Goal: Communication & Community: Connect with others

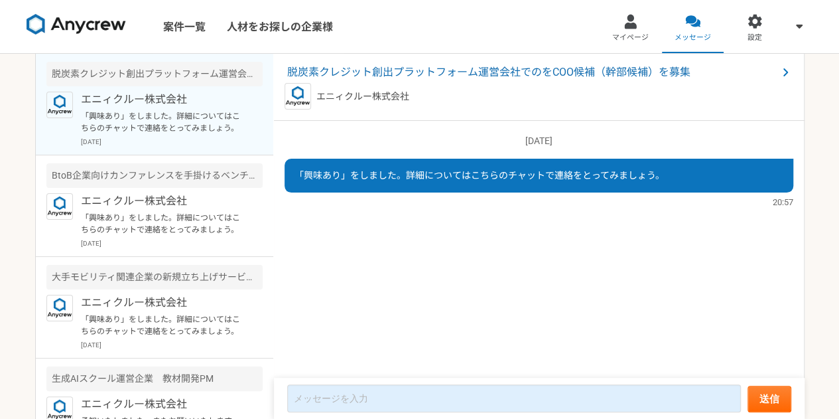
click at [184, 120] on p "「興味あり」をしました。詳細についてはこちらのチャットで連絡をとってみましょう。" at bounding box center [163, 122] width 164 height 24
click at [114, 208] on div "エニィクルー株式会社 「興味あり」をしました。詳細についてはこちらのチャットで連絡をとってみましょう。 [DATE]" at bounding box center [172, 220] width 182 height 55
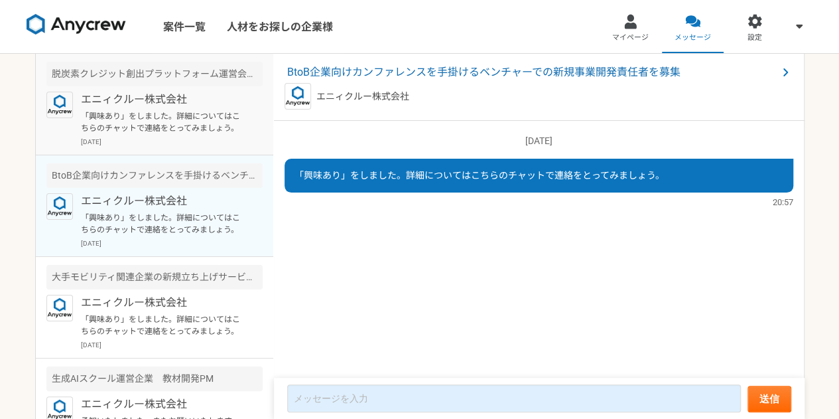
click at [141, 123] on p "「興味あり」をしました。詳細についてはこちらのチャットで連絡をとってみましょう。" at bounding box center [163, 122] width 164 height 24
click at [137, 188] on article "BtoB企業向けカンファレンスを手掛けるベンチャーでの新規事業開発責任者を募集 エニィクルー株式会社 「興味あり」をしました。詳細についてはこちらのチャットで…" at bounding box center [154, 206] width 237 height 102
click at [129, 301] on p "エニィクルー株式会社" at bounding box center [163, 303] width 164 height 16
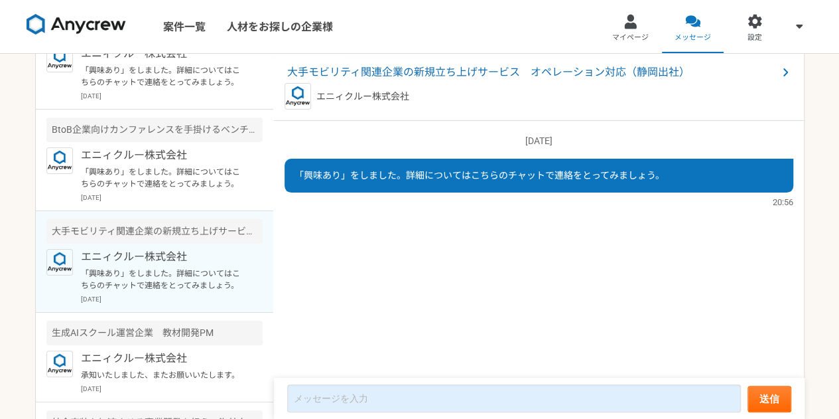
scroll to position [66, 0]
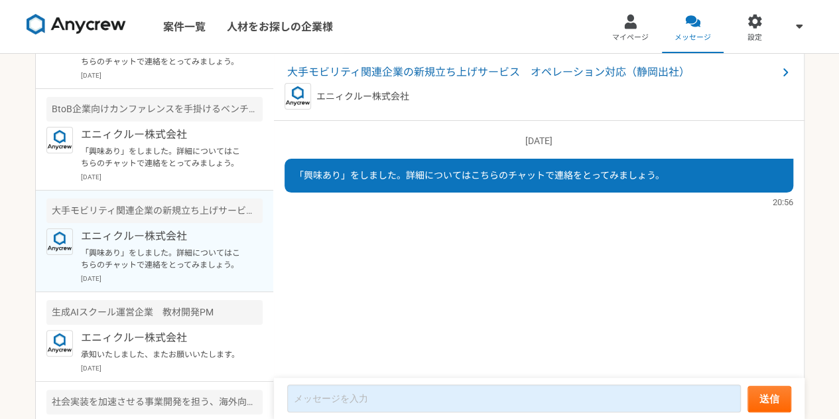
click at [547, 174] on span "「興味あり」をしました。詳細についてはこちらのチャットで連絡をとってみましょう。" at bounding box center [480, 175] width 370 height 11
drag, startPoint x: 132, startPoint y: 246, endPoint x: 100, endPoint y: 149, distance: 102.2
click at [100, 149] on p "「興味あり」をしました。詳細についてはこちらのチャットで連絡をとってみましょう。" at bounding box center [163, 157] width 164 height 24
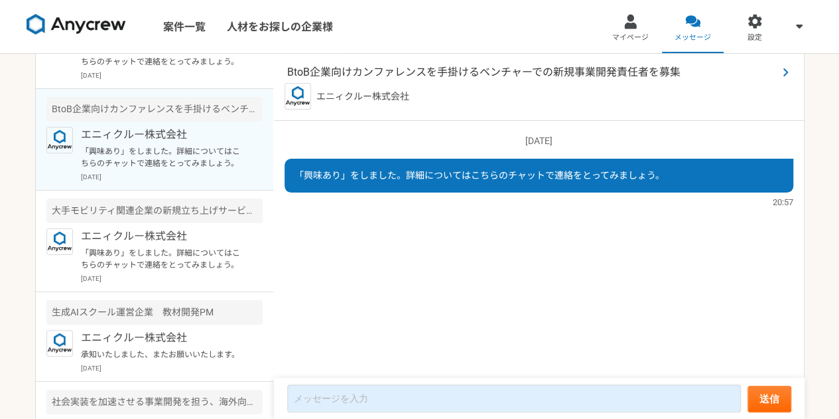
click at [491, 64] on span "BtoB企業向けカンファレンスを手掛けるベンチャーでの新規事業開発責任者を募集" at bounding box center [532, 72] width 490 height 16
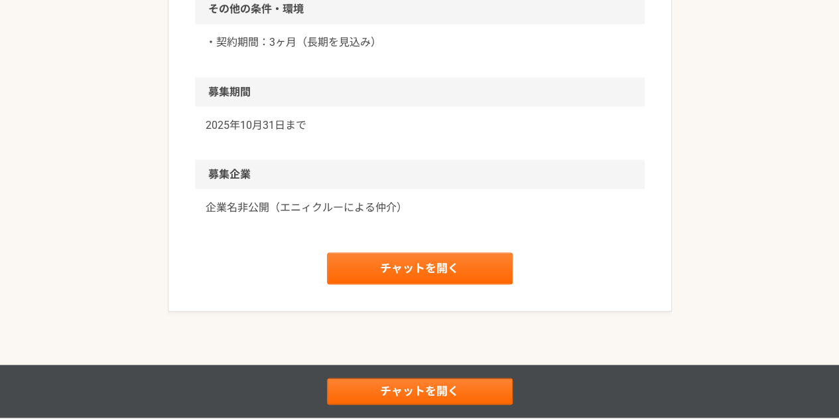
scroll to position [1194, 0]
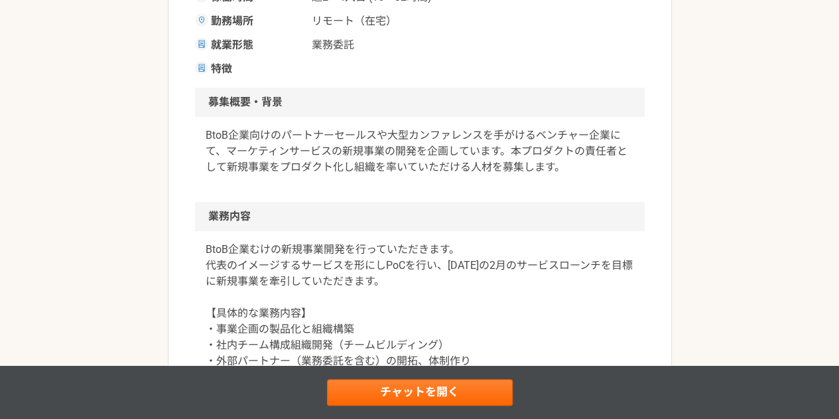
scroll to position [0, 0]
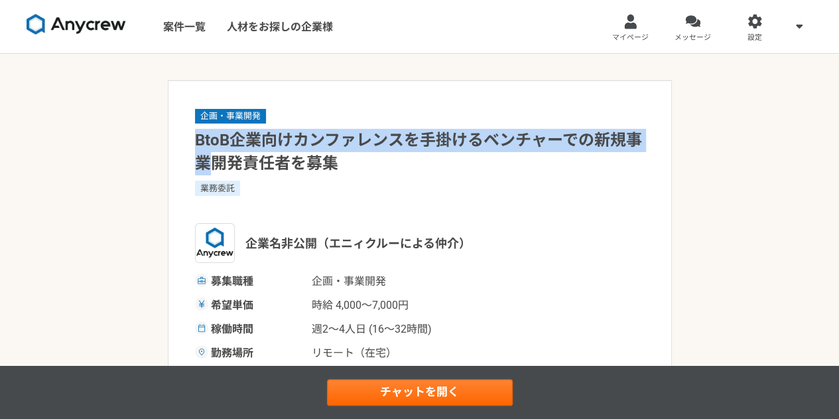
drag, startPoint x: 197, startPoint y: 131, endPoint x: 212, endPoint y: 159, distance: 31.8
click at [212, 159] on h1 "BtoB企業向けカンファレンスを手掛けるベンチャーでの新規事業開発責任者を募集" at bounding box center [420, 152] width 450 height 46
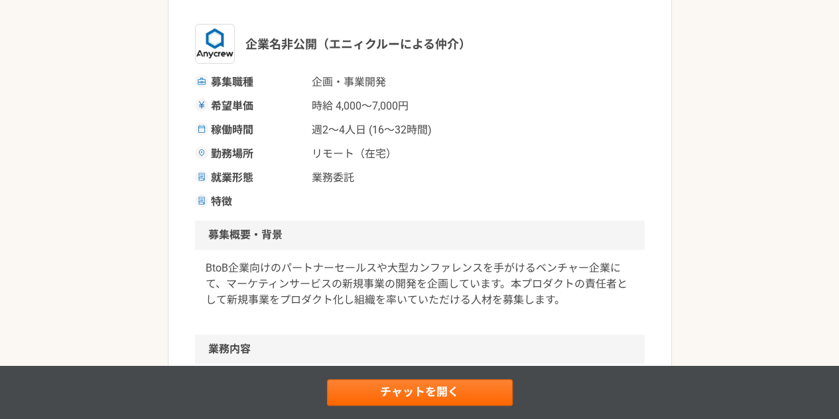
scroll to position [398, 0]
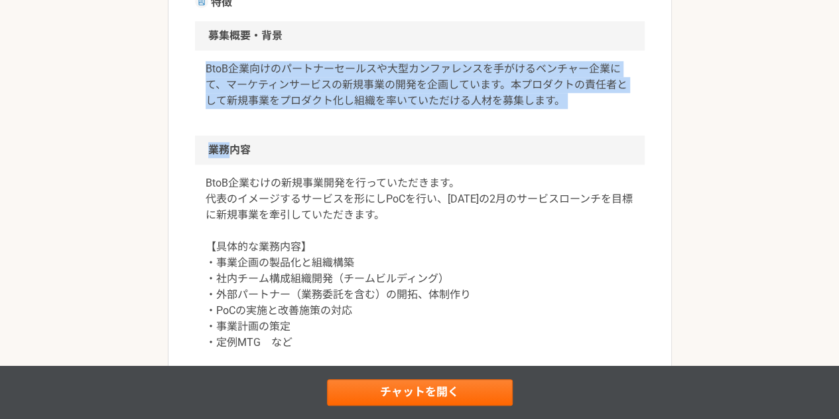
drag, startPoint x: 206, startPoint y: 69, endPoint x: 230, endPoint y: 157, distance: 90.9
click at [230, 157] on article "企画・事業開発 BtoB企業向けカンファレンスを手掛けるベンチャーでの新規事業開発責任者を募集 業務委託 企業名非公開（[PERSON_NAME]による仲介）…" at bounding box center [420, 394] width 504 height 1424
drag, startPoint x: 207, startPoint y: 30, endPoint x: 255, endPoint y: 163, distance: 141.6
click at [255, 163] on article "企画・事業開発 BtoB企業向けカンファレンスを手掛けるベンチャーでの新規事業開発責任者を募集 業務委託 企業名非公開（[PERSON_NAME]による仲介）…" at bounding box center [420, 394] width 504 height 1424
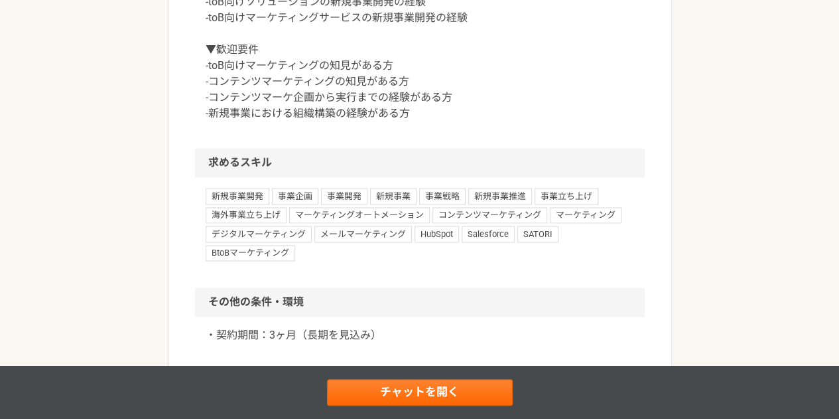
scroll to position [929, 0]
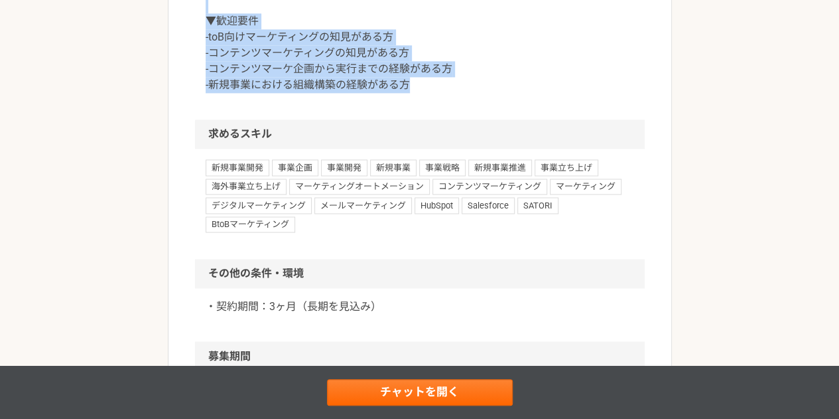
drag, startPoint x: 423, startPoint y: 94, endPoint x: 425, endPoint y: 83, distance: 10.7
click at [423, 93] on div "▼必須要件 -toB向けソリューションの新規事業開発の経験 -toB向けマーケティングサービスの新規事業開発の経験 ▼歓迎要件 -toB向けマーケティングの知…" at bounding box center [420, 29] width 450 height 180
copy article "lore・ip DolOrsitametconsecteturadipiscingelitseddo、eiusmodtemporincididuntutl。e…"
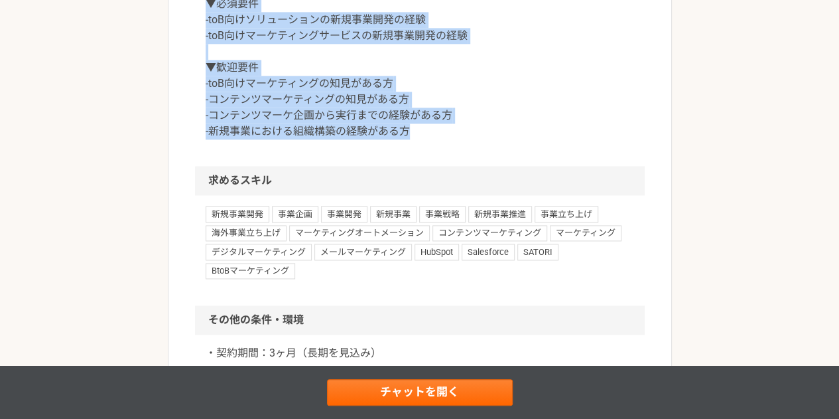
scroll to position [862, 0]
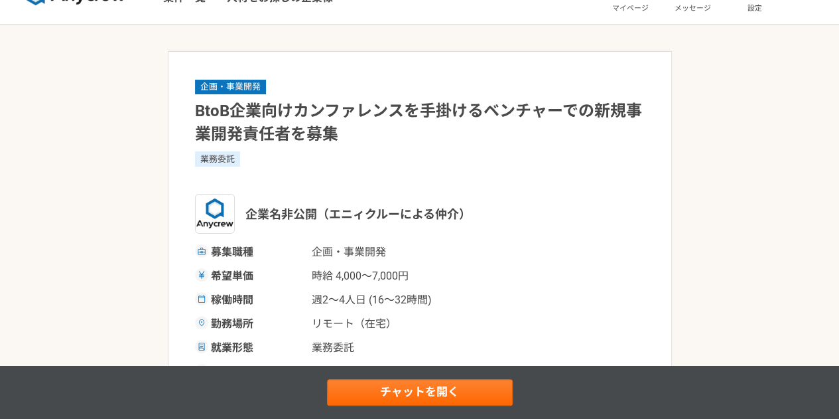
scroll to position [0, 0]
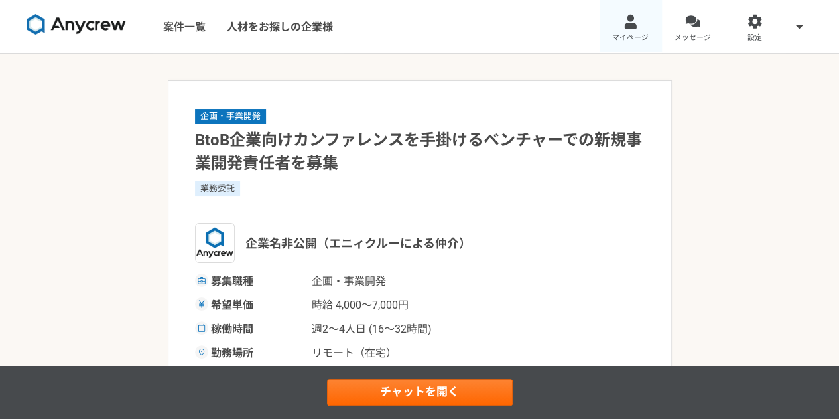
click at [628, 23] on div at bounding box center [630, 21] width 15 height 15
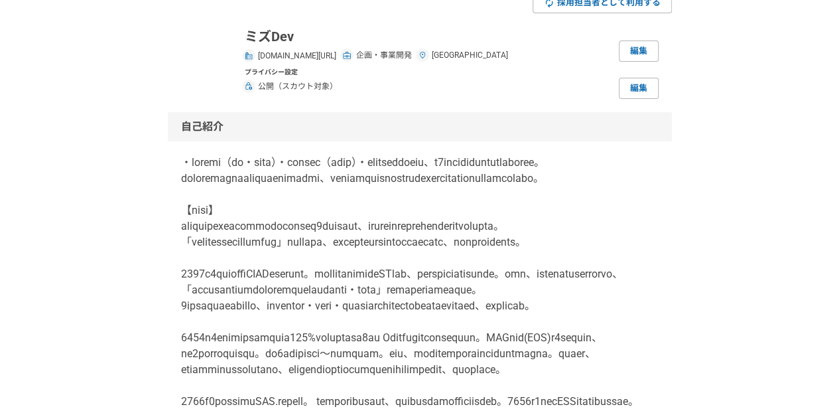
scroll to position [66, 0]
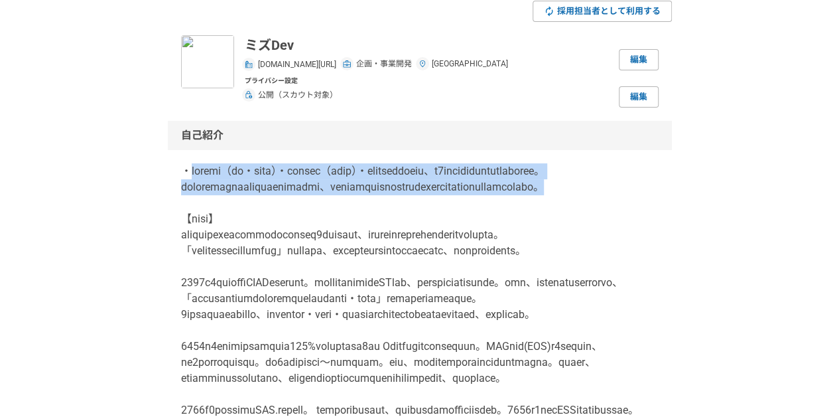
drag, startPoint x: 194, startPoint y: 167, endPoint x: 619, endPoint y: 205, distance: 426.9
click at [621, 205] on p at bounding box center [420, 330] width 478 height 334
copy p "プライム企業（通信・メディア）・カーブアウト（出向起業）・合同会社など多様な組織で、計6つの事業立ち上げ並びに事業責任者を経験。いずれも立ち上げから短期間で収…"
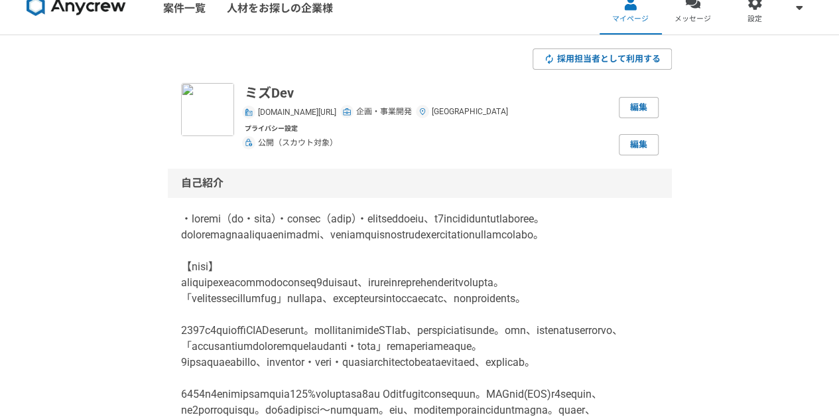
scroll to position [0, 0]
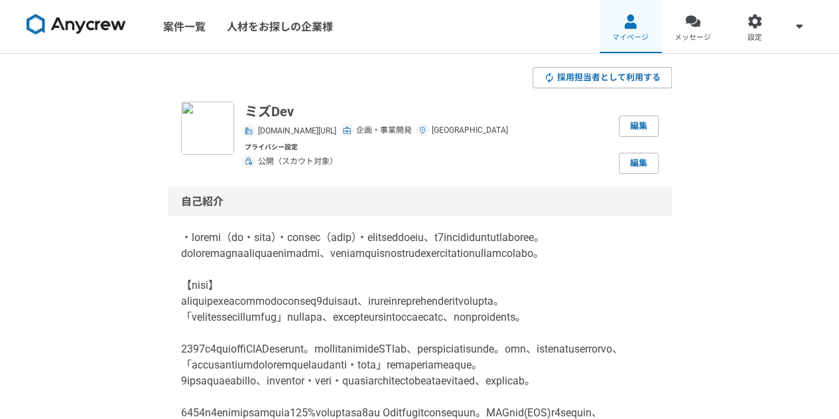
click at [635, 34] on span "マイページ" at bounding box center [630, 38] width 36 height 11
click at [204, 28] on link "案件一覧" at bounding box center [185, 26] width 64 height 53
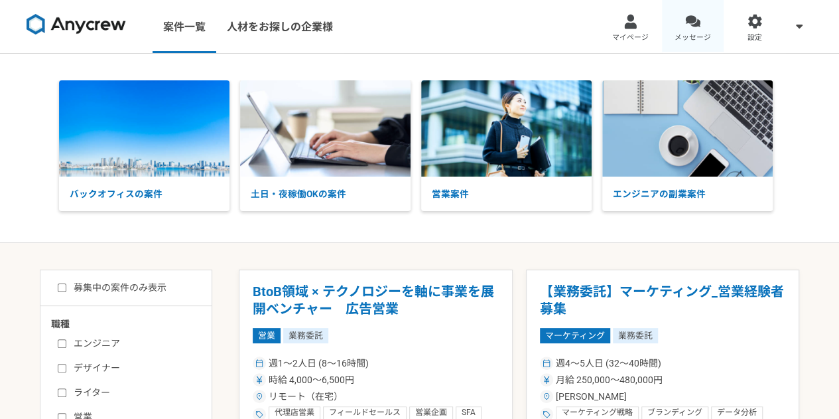
click at [681, 29] on link "メッセージ" at bounding box center [693, 26] width 62 height 53
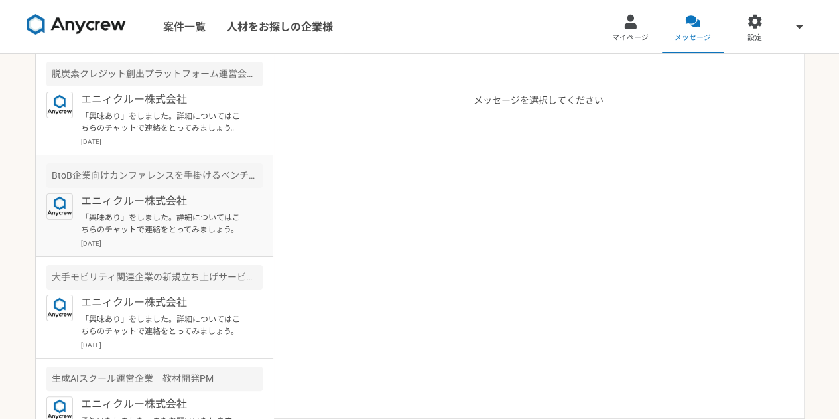
click at [149, 242] on p "[DATE]" at bounding box center [172, 243] width 182 height 10
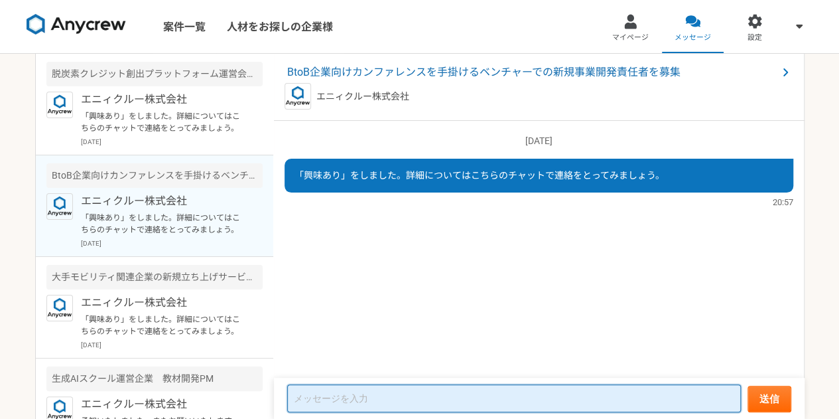
click at [382, 405] on textarea at bounding box center [514, 398] width 454 height 28
paste textarea "プライム企業（通信・メディア）・カーブアウト（出向起業）・合同会社など多様な組織で、計6つの事業立ち上げ並びに事業責任者を経験。いずれも立ち上げから短期間で収…"
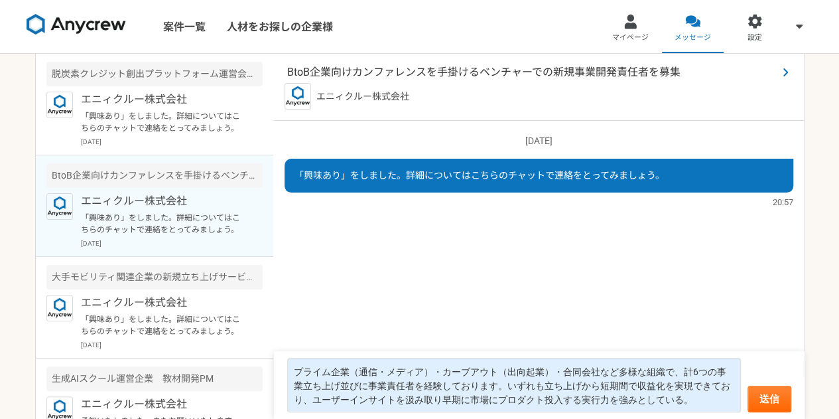
drag, startPoint x: 340, startPoint y: 81, endPoint x: 340, endPoint y: 74, distance: 7.3
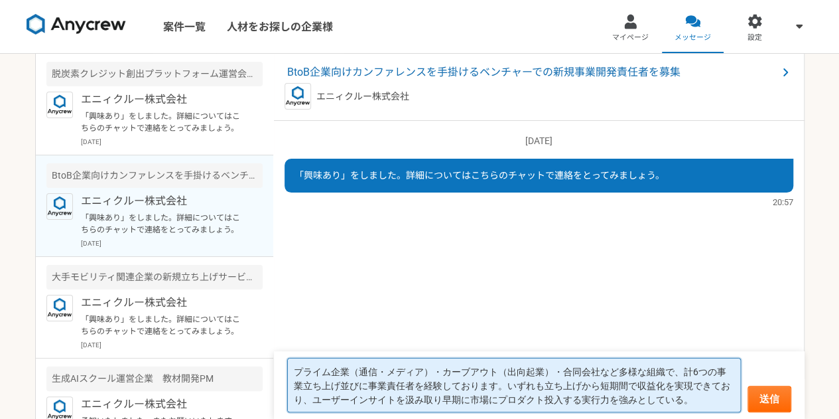
drag, startPoint x: 340, startPoint y: 74, endPoint x: 609, endPoint y: 393, distance: 418.1
click at [609, 393] on textarea "プライム企業（通信・メディア）・カーブアウト（出向起業）・合同会社など多様な組織で、計6つの事業立ち上げ並びに事業責任者を経験しております。いずれも立ち上げか…" at bounding box center [514, 385] width 454 height 54
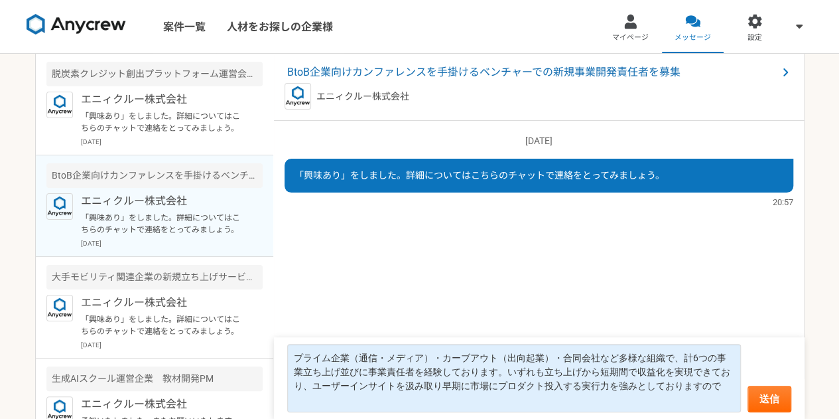
drag, startPoint x: 176, startPoint y: 202, endPoint x: 0, endPoint y: 218, distance: 177.2
click at [0, 218] on div "案件一覧 人材をお探しの企業様 マイページ メッセージ 設定 脱炭素クレジット創出プラットフォーム運営会社でのをCOO候補（幹部候補）を募集 エニィクルー株式…" at bounding box center [419, 209] width 839 height 419
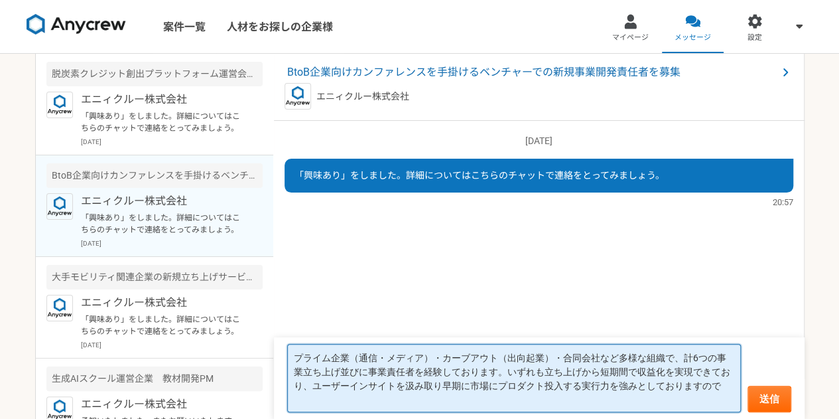
click at [553, 393] on textarea "プライム企業（通信・メディア）・カーブアウト（出向起業）・合同会社など多様な組織で、計6つの事業立ち上げ並びに事業責任者を経験しております。いずれも立ち上げか…" at bounding box center [514, 378] width 454 height 68
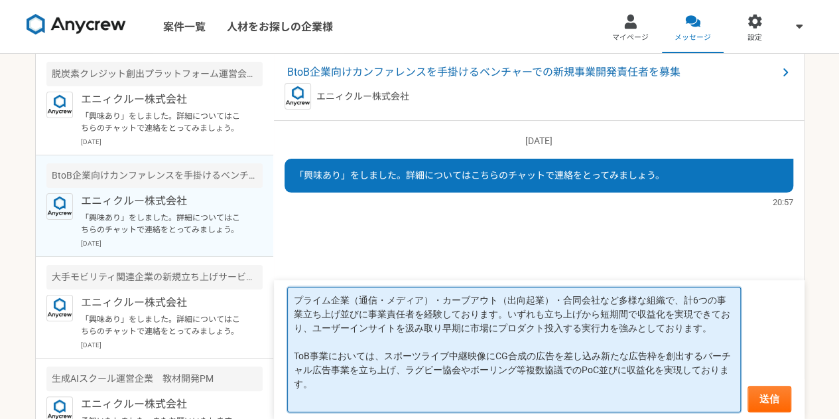
scroll to position [5, 0]
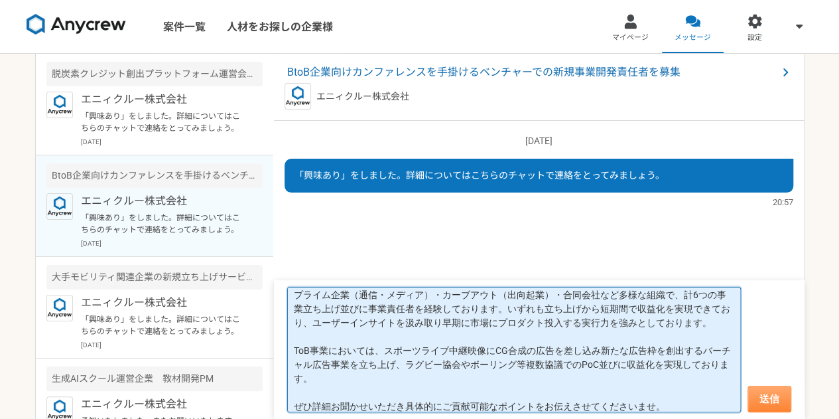
type textarea "プライム企業（通信・メディア）・カーブアウト（出向起業）・合同会社など多様な組織で、計6つの事業立ち上げ並びに事業責任者を経験しております。いずれも立ち上げか…"
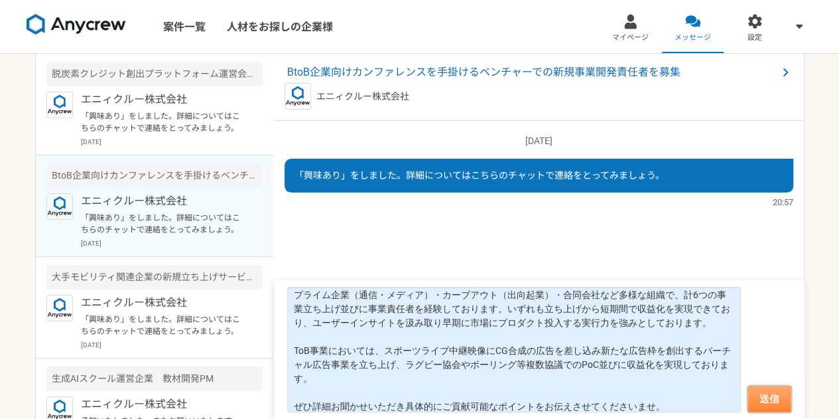
click at [772, 401] on button "送信" at bounding box center [770, 398] width 44 height 27
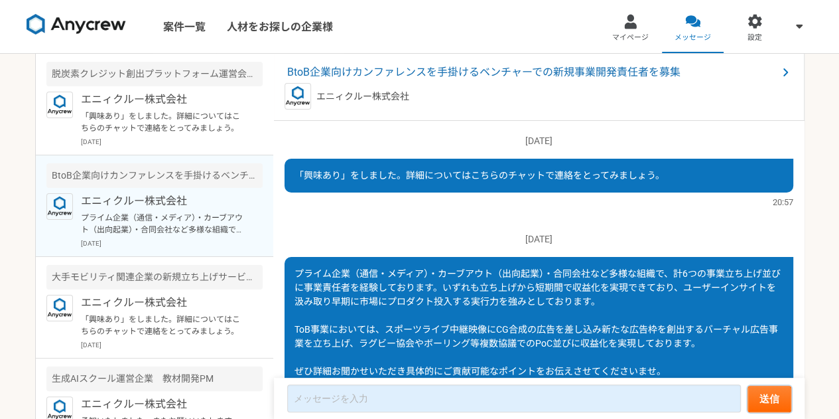
scroll to position [64, 0]
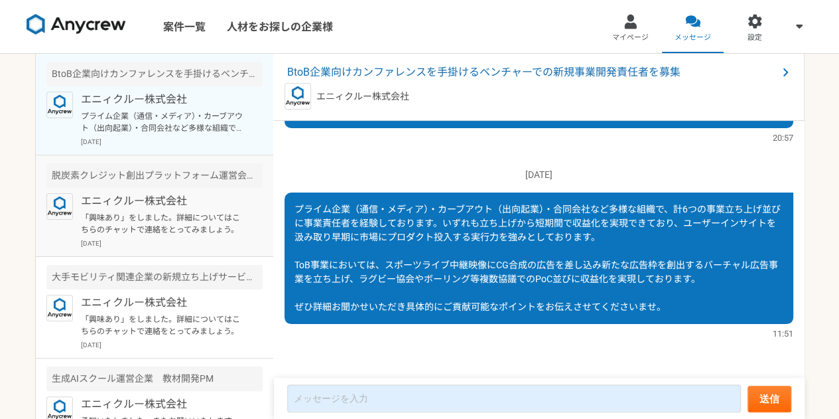
click at [158, 209] on div "エニィクルー株式会社 「興味あり」をしました。詳細についてはこちらのチャットで連絡をとってみましょう。 [DATE]" at bounding box center [172, 220] width 182 height 55
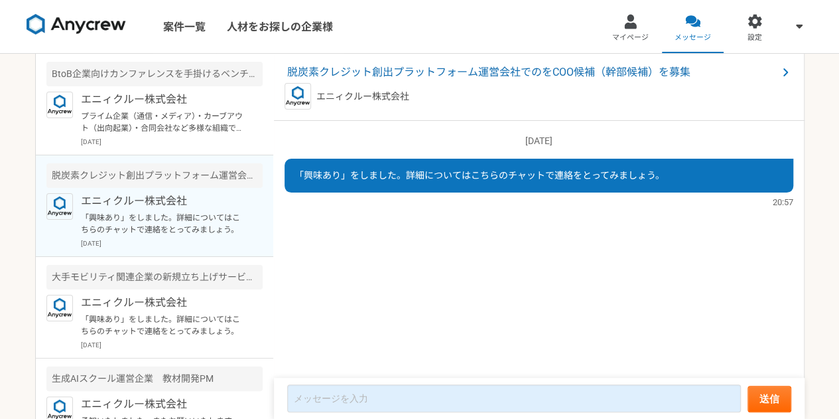
click at [170, 242] on p "[DATE]" at bounding box center [172, 243] width 182 height 10
click at [165, 312] on div "エニィクルー株式会社 「興味あり」をしました。詳細についてはこちらのチャットで連絡をとってみましょう。 [DATE]" at bounding box center [172, 322] width 182 height 55
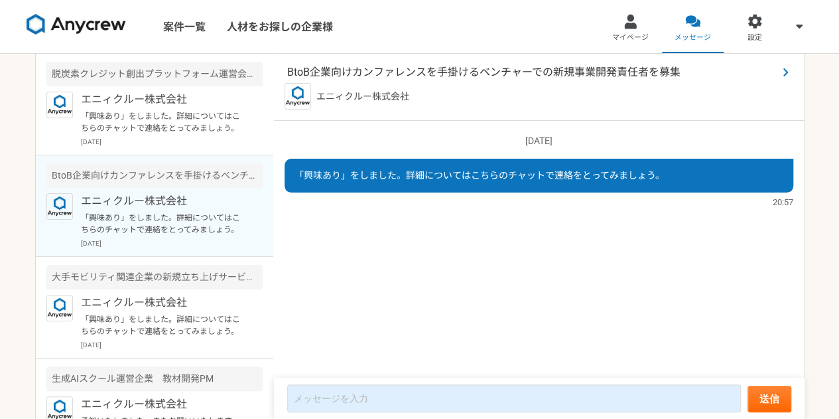
click at [375, 70] on span "BtoB企業向けカンファレンスを手掛けるベンチャーでの新規事業開発責任者を募集" at bounding box center [532, 72] width 490 height 16
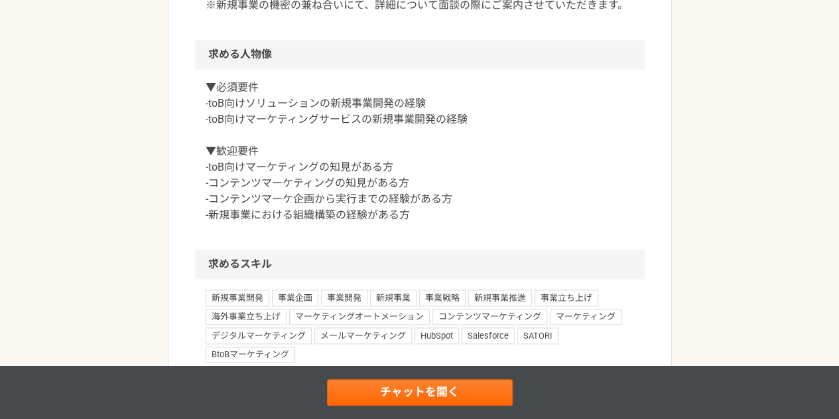
scroll to position [862, 0]
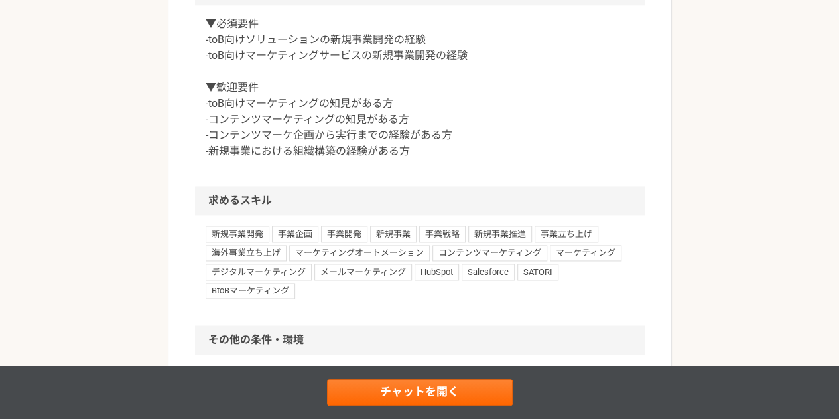
click at [283, 109] on p "▼必須要件 -toB向けソリューションの新規事業開発の経験 -toB向けマーケティングサービスの新規事業開発の経験 ▼歓迎要件 -toB向けマーケティングの知…" at bounding box center [420, 87] width 429 height 143
click at [280, 141] on p "▼必須要件 -toB向けソリューションの新規事業開発の経験 -toB向けマーケティングサービスの新規事業開発の経験 ▼歓迎要件 -toB向けマーケティングの知…" at bounding box center [420, 87] width 429 height 143
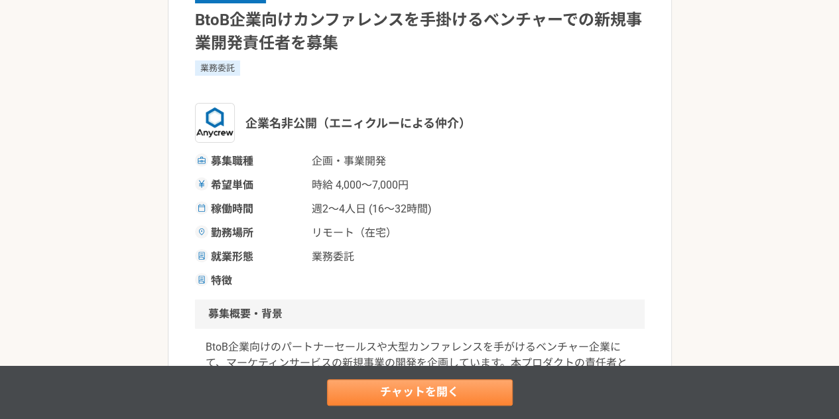
scroll to position [133, 0]
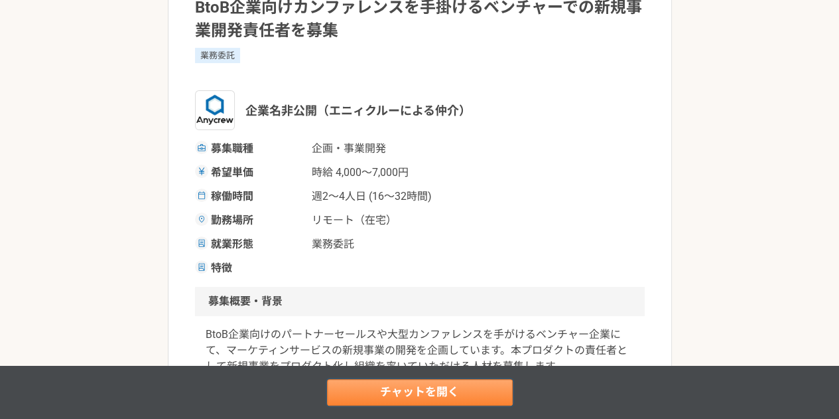
click at [421, 399] on link "チャットを開く" at bounding box center [420, 392] width 186 height 27
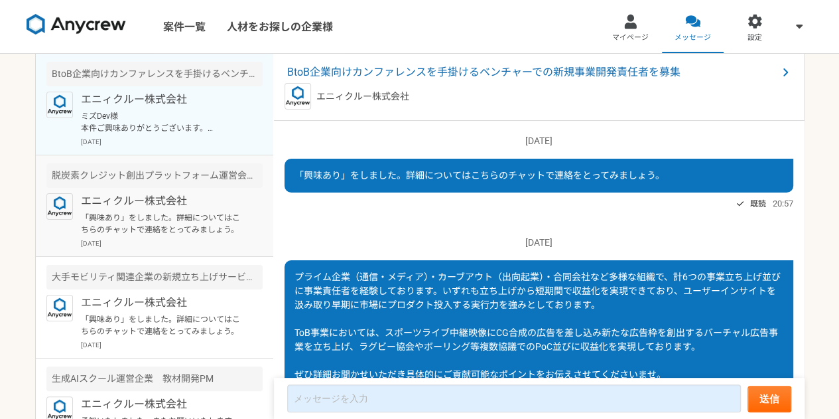
scroll to position [227, 0]
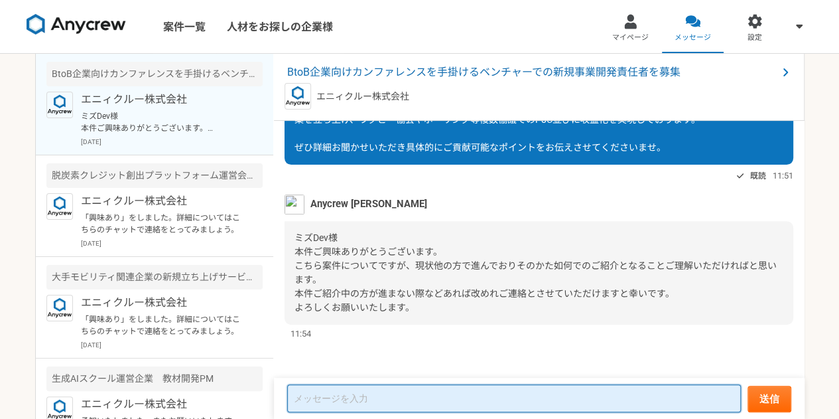
click at [376, 390] on textarea at bounding box center [514, 398] width 454 height 28
type textarea "承知いたしました、よろしくお願いいたします。"
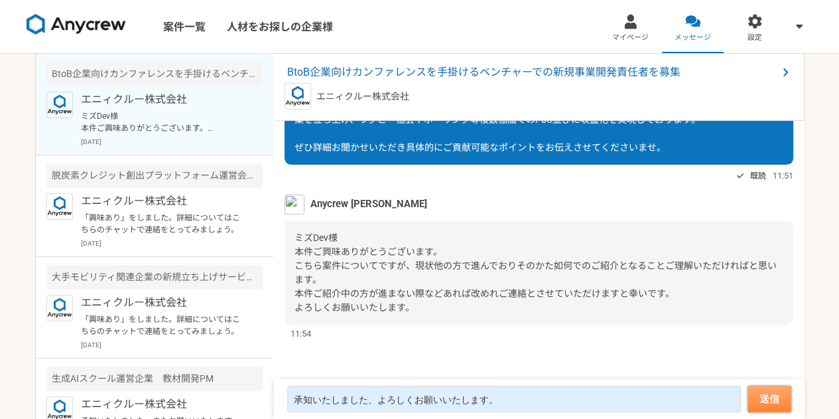
click at [780, 401] on button "送信" at bounding box center [770, 398] width 44 height 27
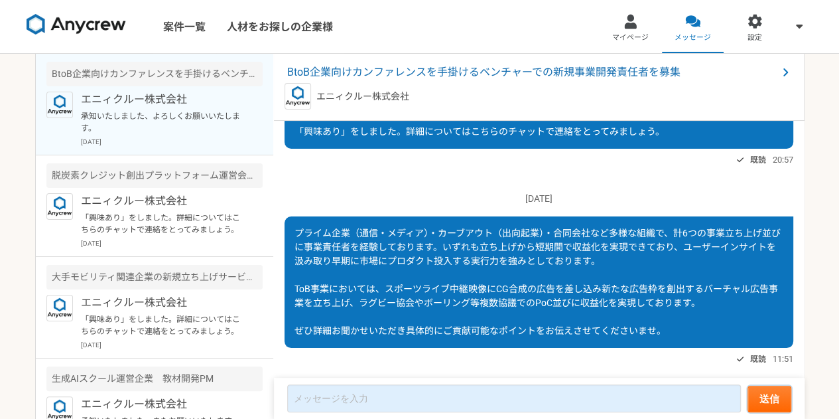
scroll to position [0, 0]
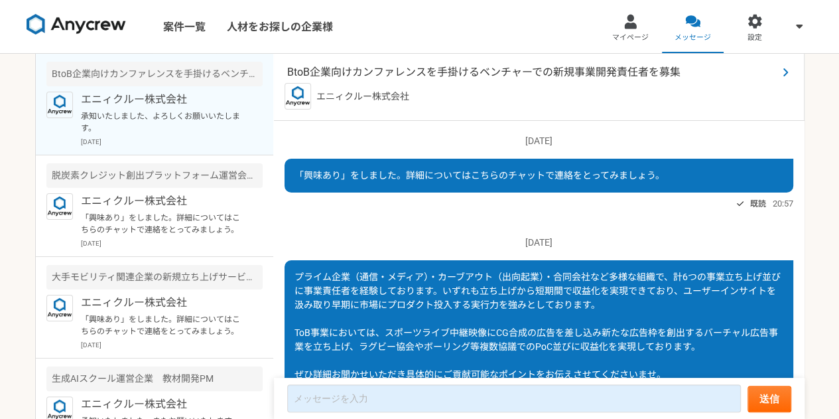
click at [361, 72] on span "BtoB企業向けカンファレンスを手掛けるベンチャーでの新規事業開発責任者を募集" at bounding box center [532, 72] width 490 height 16
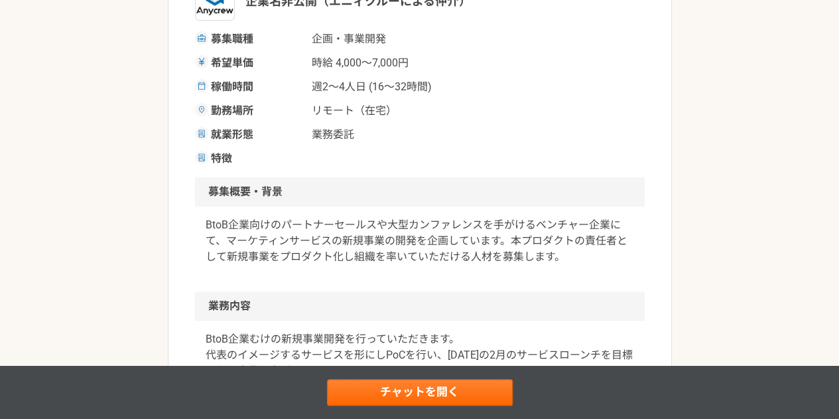
scroll to position [199, 0]
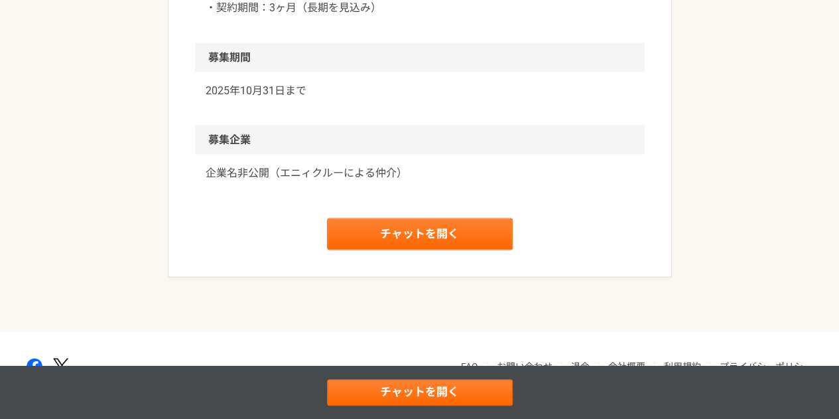
scroll to position [1251, 0]
